Goal: Register for event/course

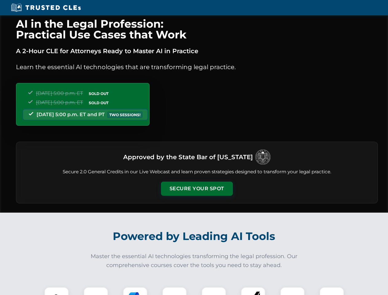
click at [197, 189] on button "Secure Your Spot" at bounding box center [197, 189] width 72 height 14
click at [57, 291] on img at bounding box center [57, 300] width 18 height 18
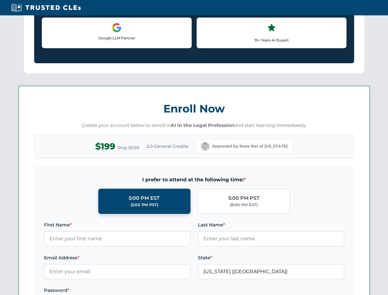
click at [135, 291] on label "Password *" at bounding box center [117, 290] width 147 height 7
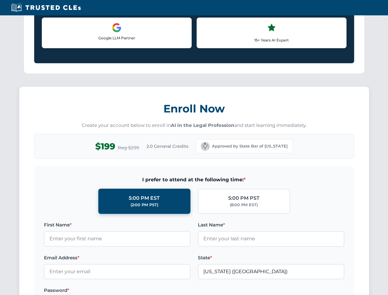
scroll to position [604, 0]
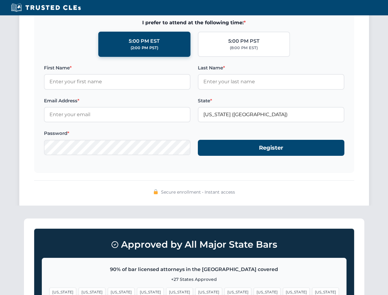
click at [283, 291] on span "[US_STATE]" at bounding box center [296, 292] width 27 height 9
